Goal: Use online tool/utility

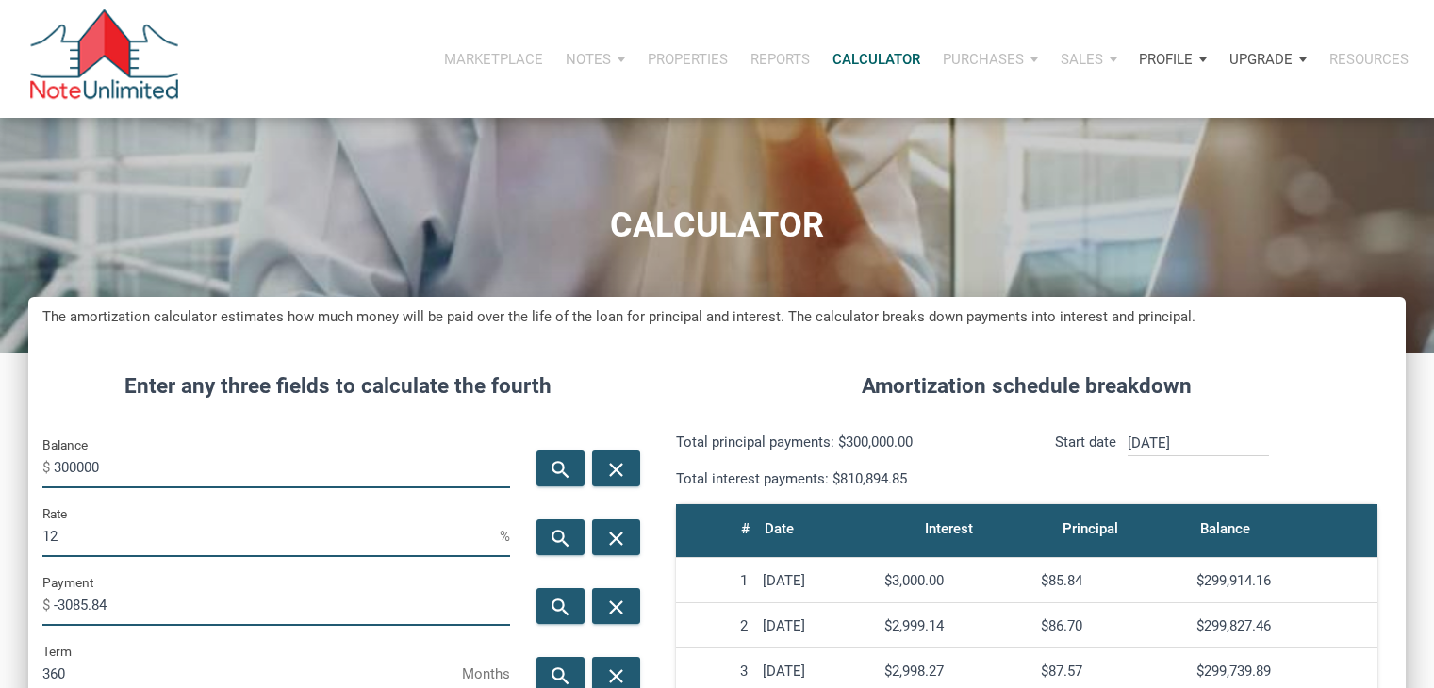
click at [220, 446] on input "300000" at bounding box center [282, 467] width 456 height 42
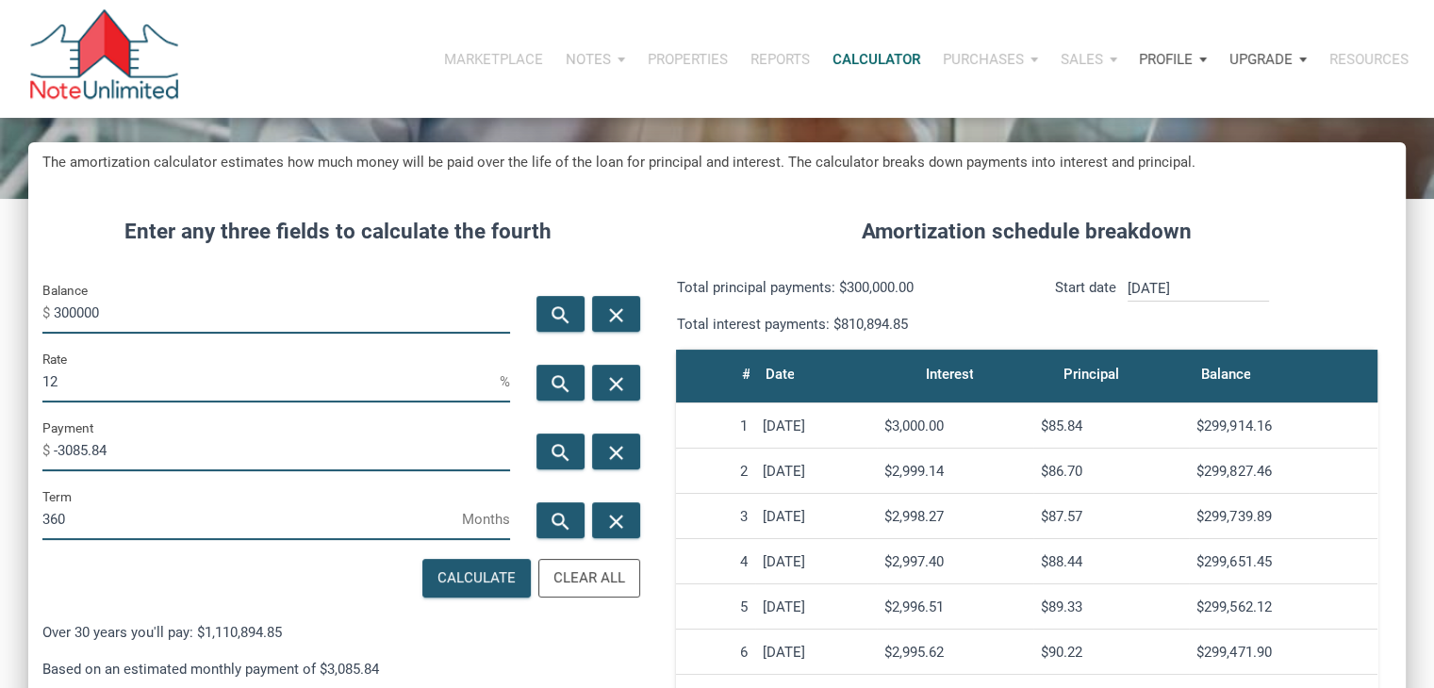
scroll to position [934, 1377]
click at [220, 308] on input "300000" at bounding box center [282, 312] width 456 height 42
type input "4"
type input "875000"
click at [223, 371] on input "12" at bounding box center [270, 381] width 457 height 42
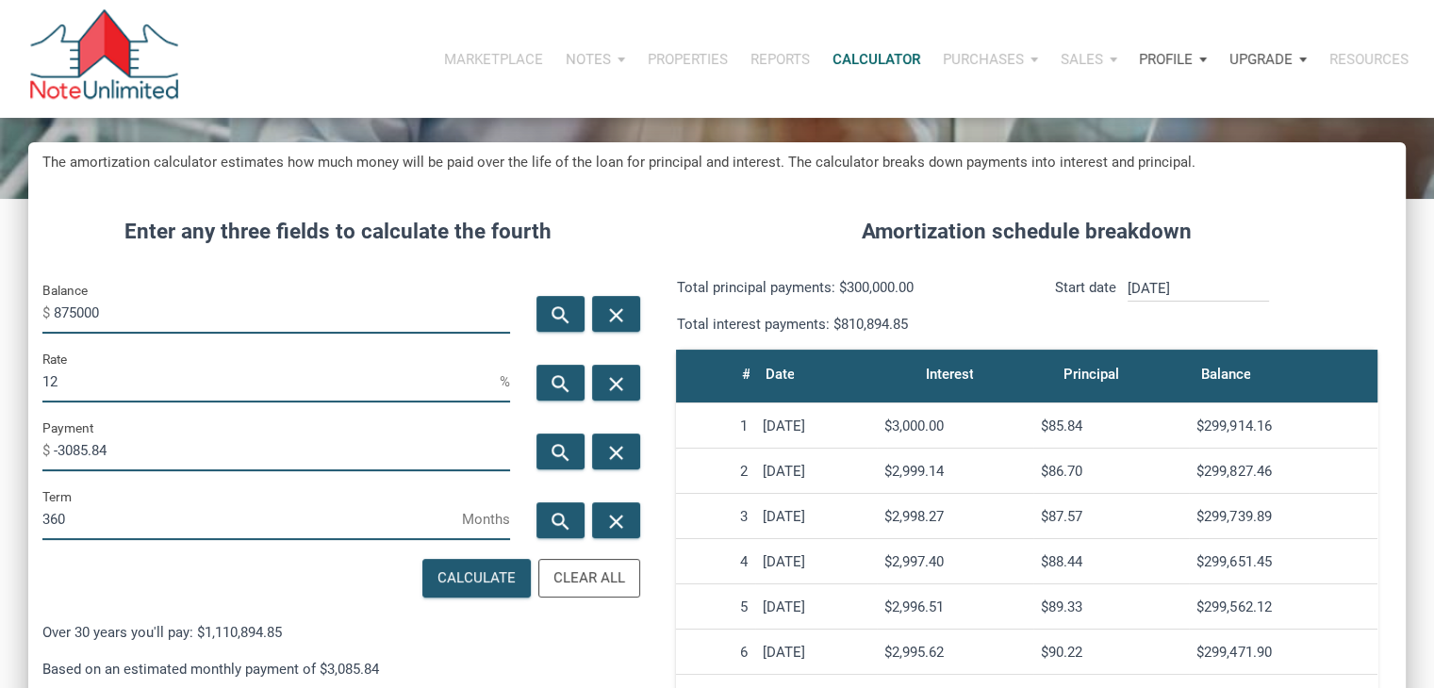
type input "1"
type input "5.5"
click at [578, 450] on div "search" at bounding box center [560, 452] width 48 height 36
type input "-4968.15"
click at [405, 388] on input "5.5" at bounding box center [270, 381] width 457 height 42
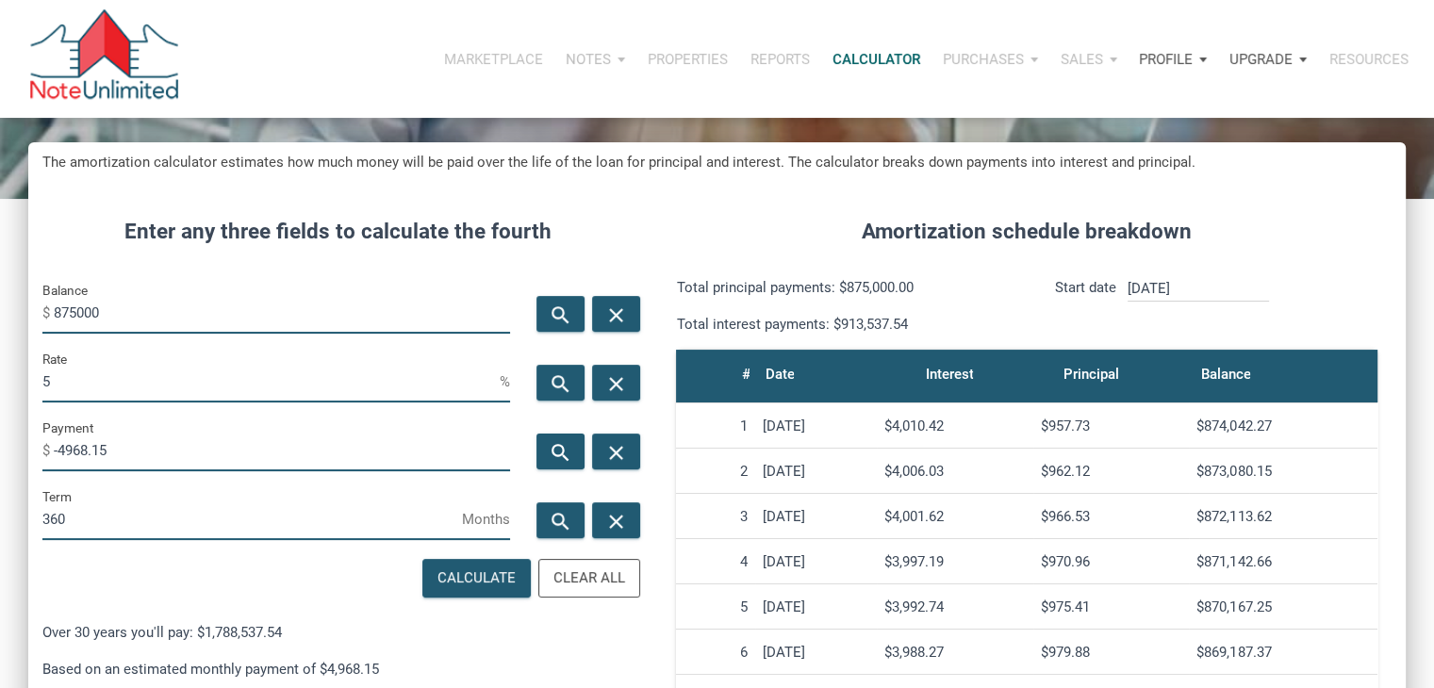
scroll to position [941908, 941465]
type input "5"
type input "3"
click at [551, 438] on div "search" at bounding box center [560, 452] width 48 height 36
type input "-3689.04"
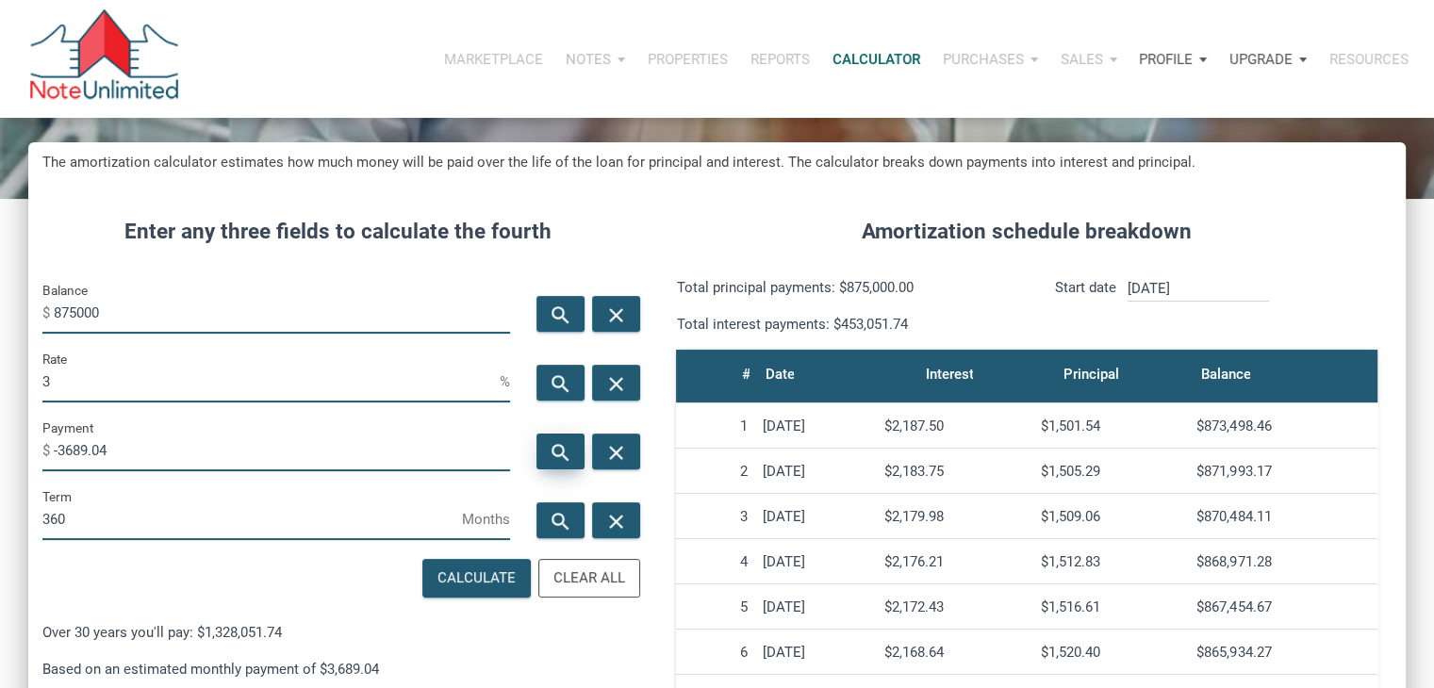
scroll to position [934, 1377]
